Goal: Task Accomplishment & Management: Use online tool/utility

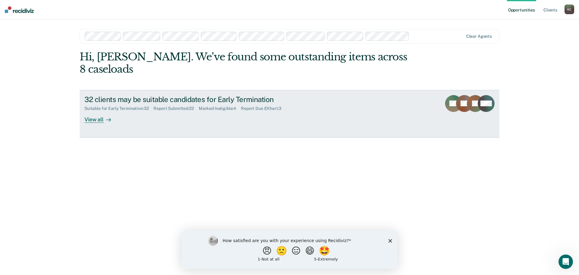
click at [228, 107] on div "32 clients may be suitable candidates for Early Termination Suitable for Early …" at bounding box center [197, 109] width 226 height 28
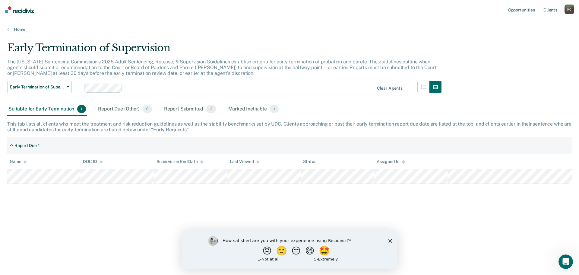
click at [510, 59] on div "Early Termination of Supervision The [US_STATE] Sentencing Commission’s 2025 Ad…" at bounding box center [289, 136] width 564 height 188
click at [192, 110] on div "Report Submitted 3" at bounding box center [190, 108] width 55 height 13
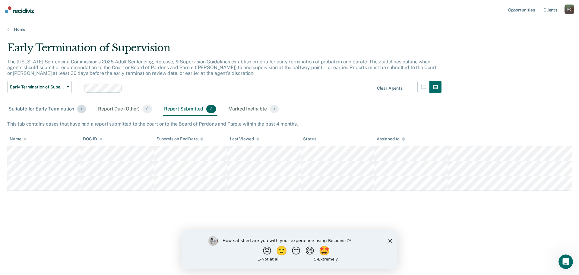
click at [44, 109] on div "Suitable for Early Termination 1" at bounding box center [47, 108] width 80 height 13
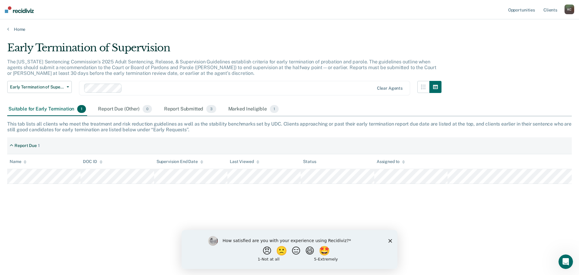
click at [389, 240] on polygon "Close survey" at bounding box center [390, 240] width 4 height 4
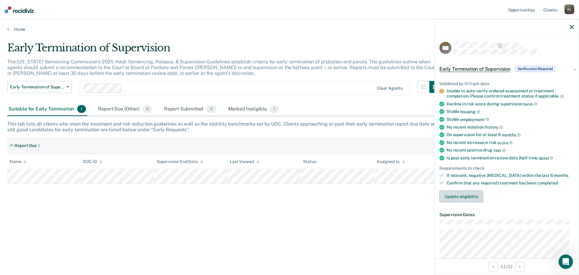
click at [468, 197] on button "Update eligibility" at bounding box center [461, 196] width 44 height 12
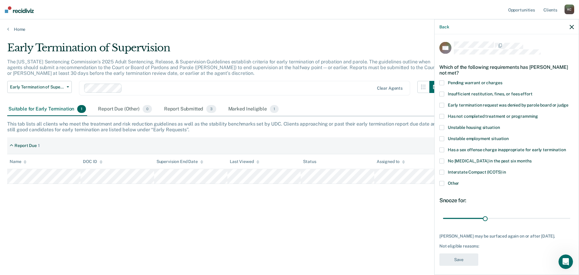
click at [505, 117] on span "Has not completed treatment or programming" at bounding box center [493, 115] width 90 height 5
click at [538, 114] on input "Has not completed treatment or programming" at bounding box center [538, 114] width 0 height 0
click at [463, 263] on button "Save" at bounding box center [458, 259] width 39 height 12
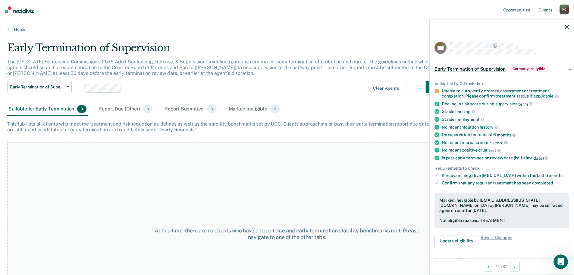
click at [330, 181] on div "At this time, there are no clients who have a report due and early termination …" at bounding box center [287, 233] width 560 height 183
click at [567, 25] on icon "button" at bounding box center [567, 27] width 4 height 4
